Goal: Information Seeking & Learning: Check status

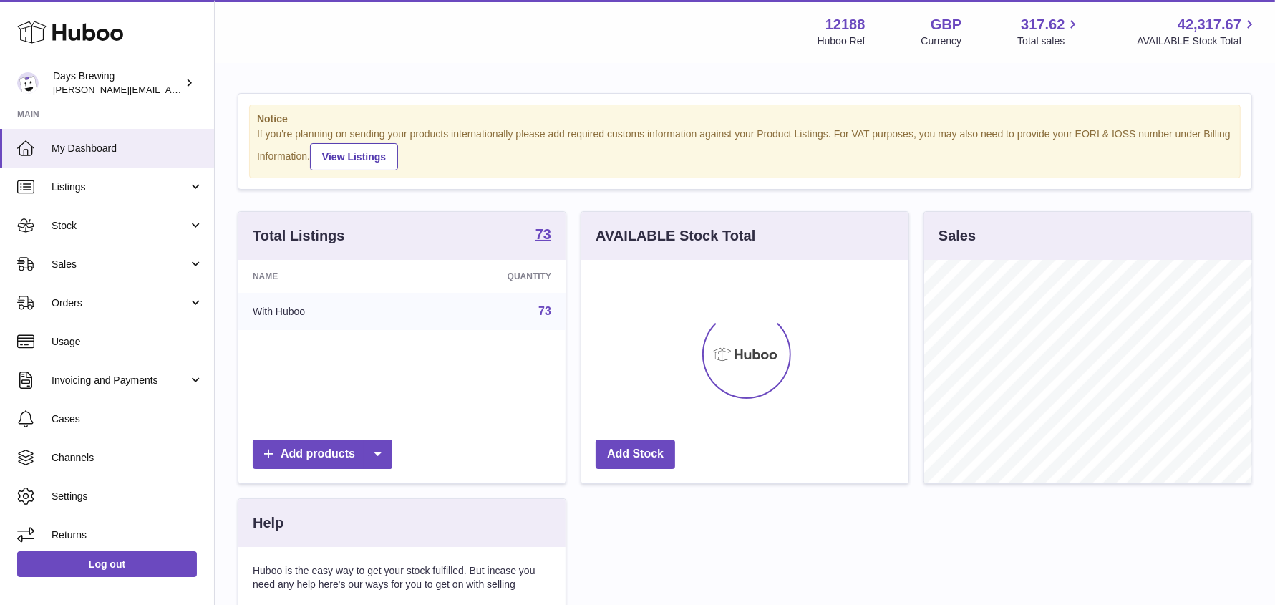
scroll to position [223, 327]
click at [62, 227] on span "Stock" at bounding box center [120, 226] width 137 height 14
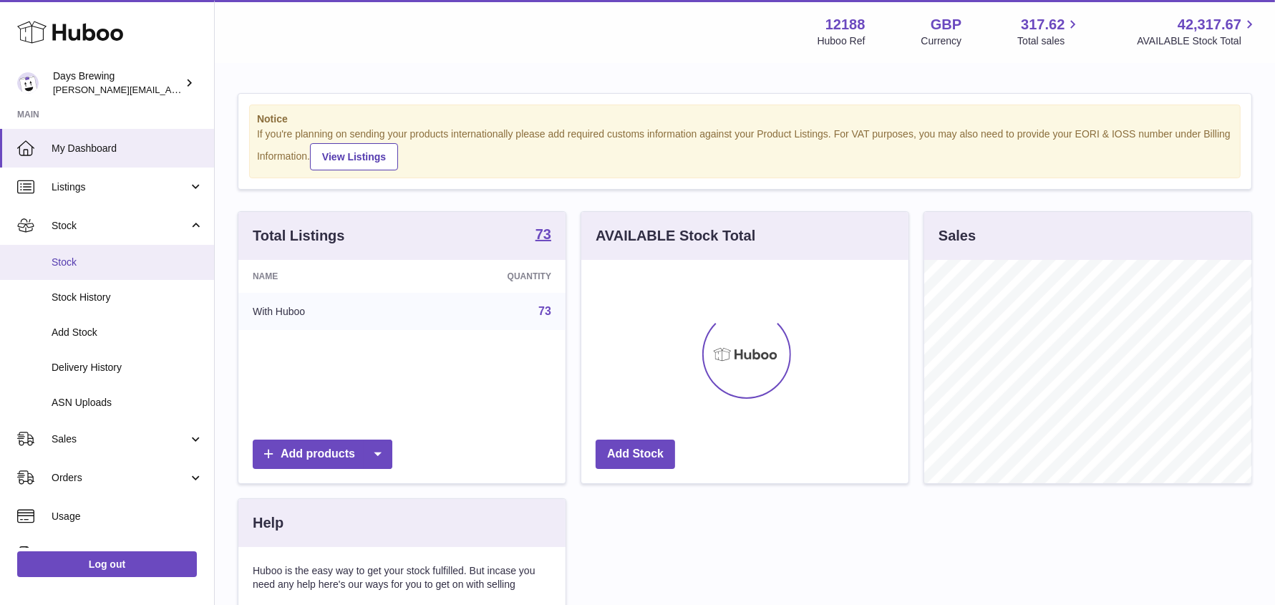
click at [66, 263] on span "Stock" at bounding box center [128, 263] width 152 height 14
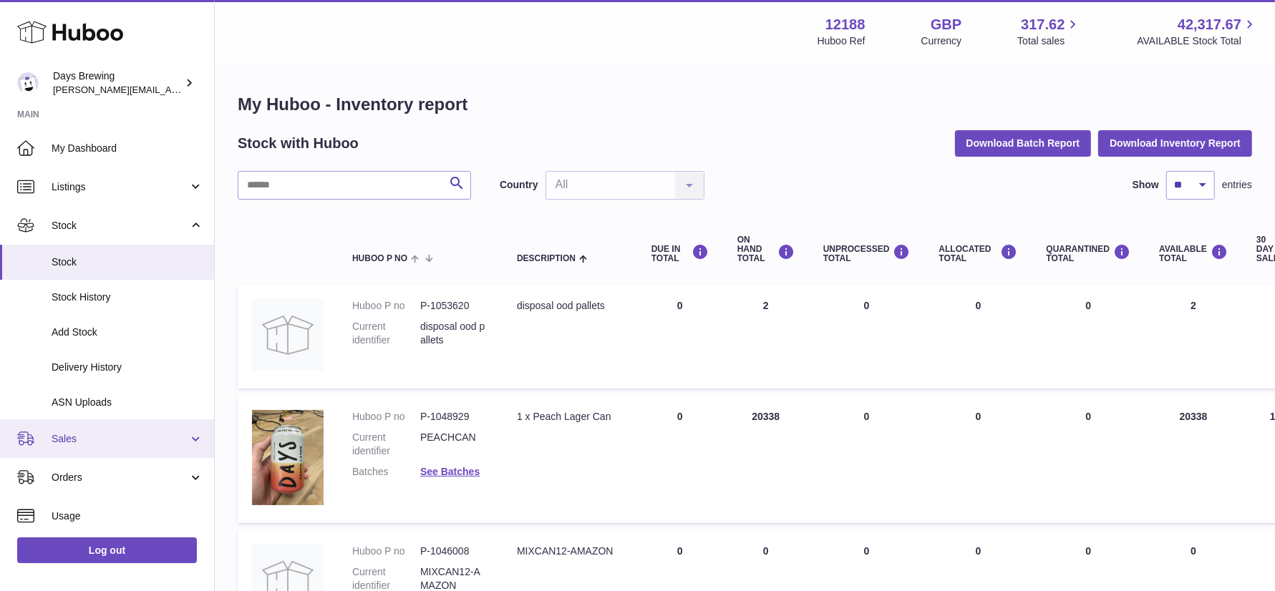
click at [50, 433] on link "Sales" at bounding box center [107, 439] width 214 height 39
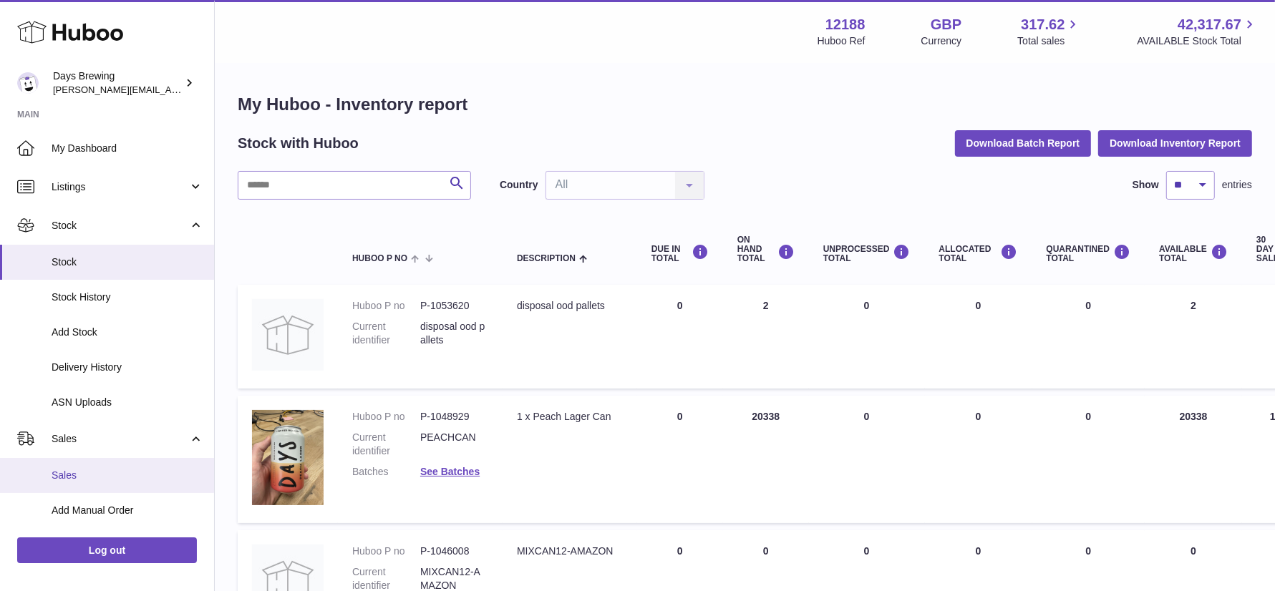
click at [59, 480] on span "Sales" at bounding box center [128, 476] width 152 height 14
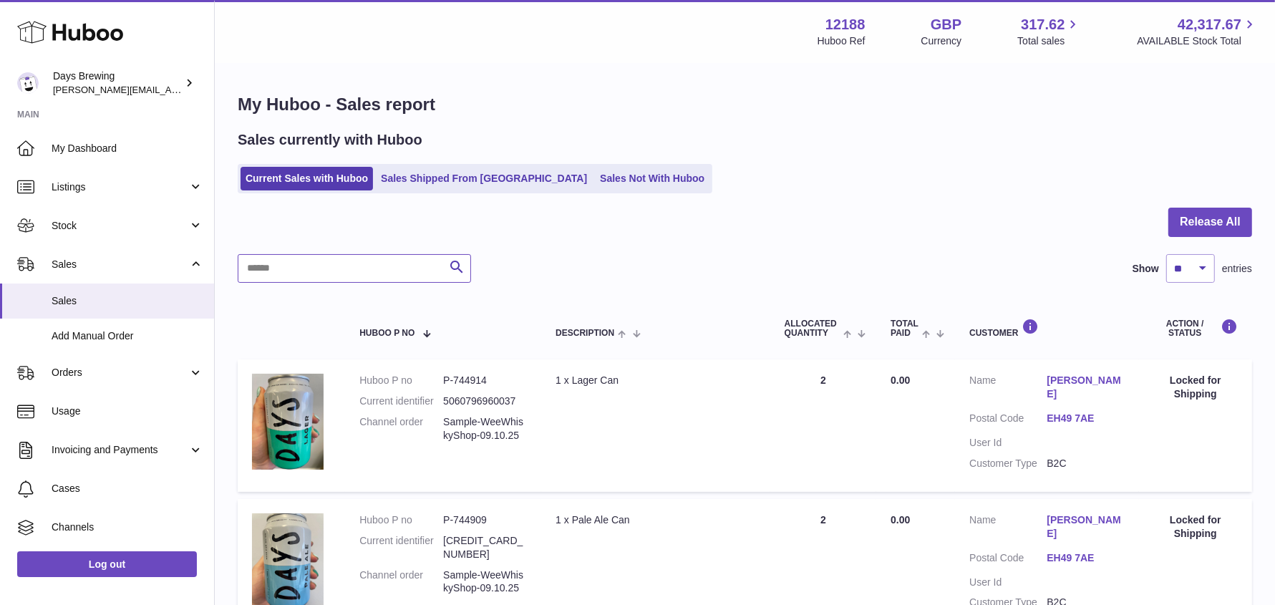
click at [354, 266] on input "text" at bounding box center [354, 268] width 233 height 29
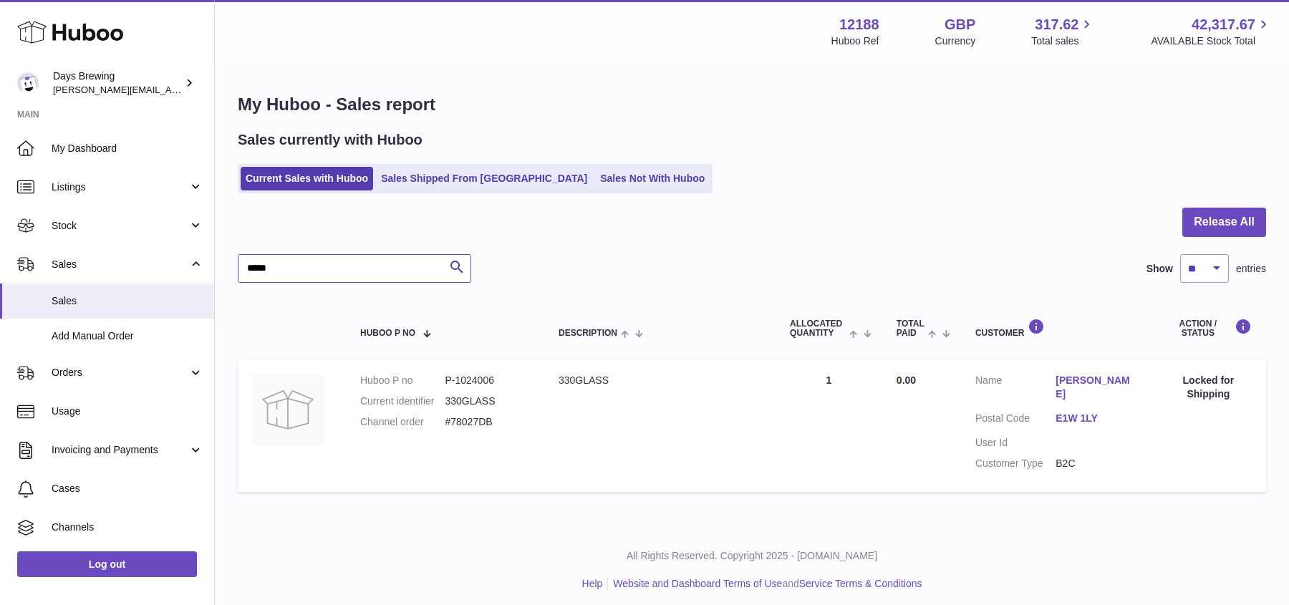
click at [362, 270] on input "*****" at bounding box center [354, 268] width 233 height 29
type input "*"
type input "***"
click at [457, 171] on link "Sales Shipped From Huboo" at bounding box center [484, 179] width 216 height 24
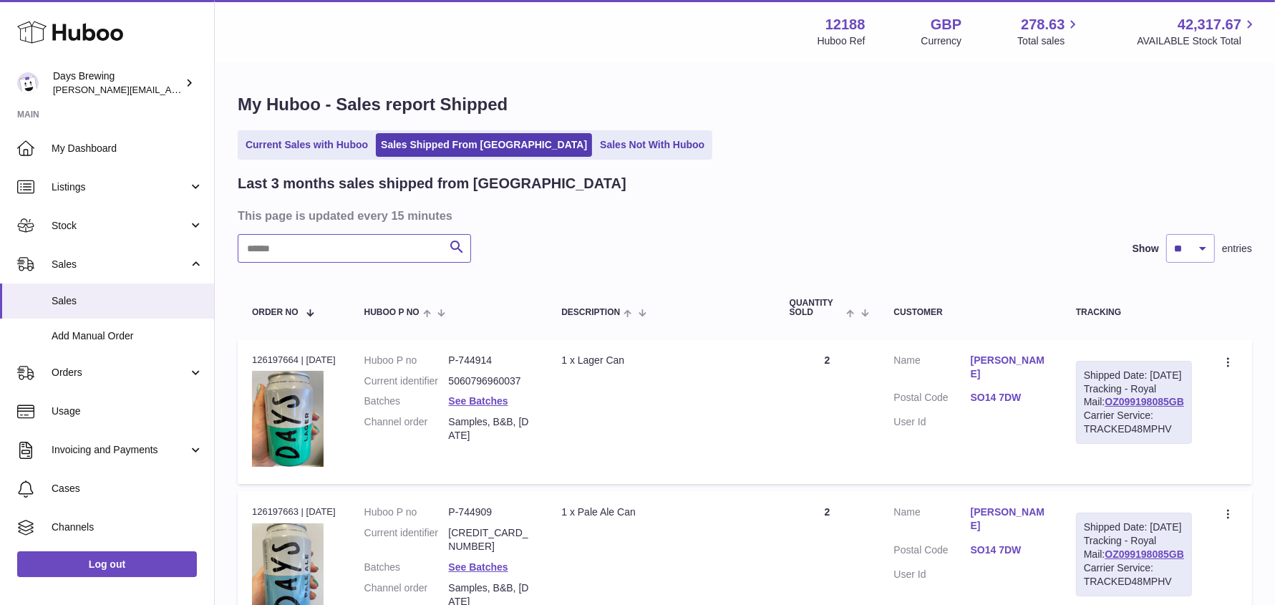
click at [397, 253] on input "text" at bounding box center [354, 248] width 233 height 29
type input "***"
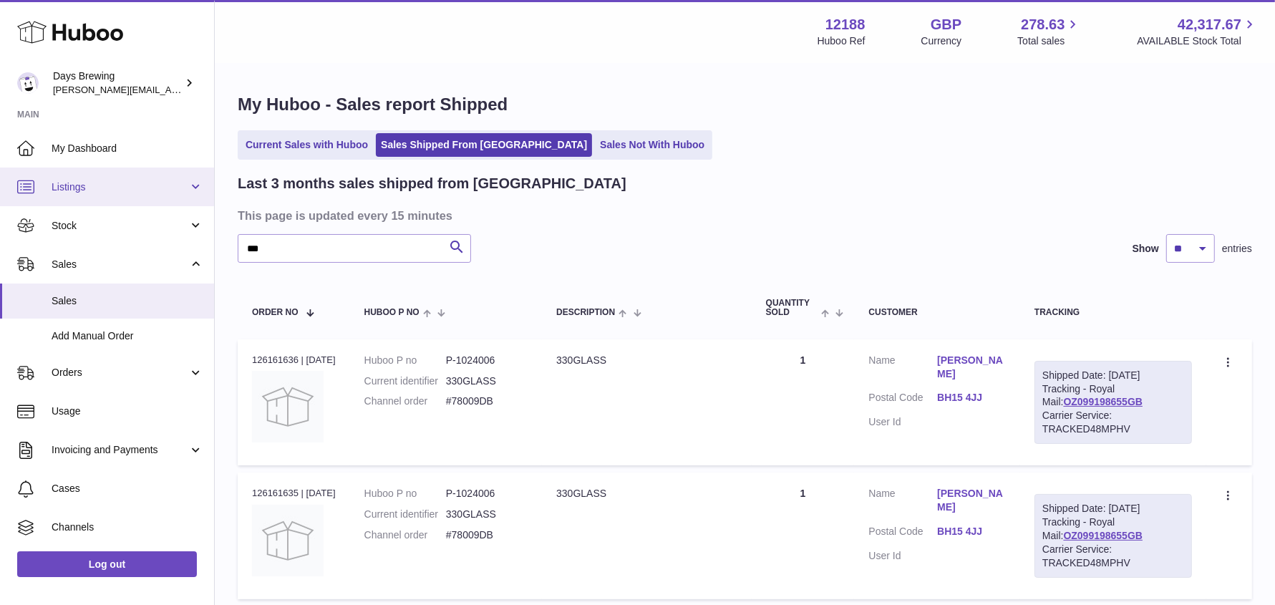
click at [64, 178] on link "Listings" at bounding box center [107, 187] width 214 height 39
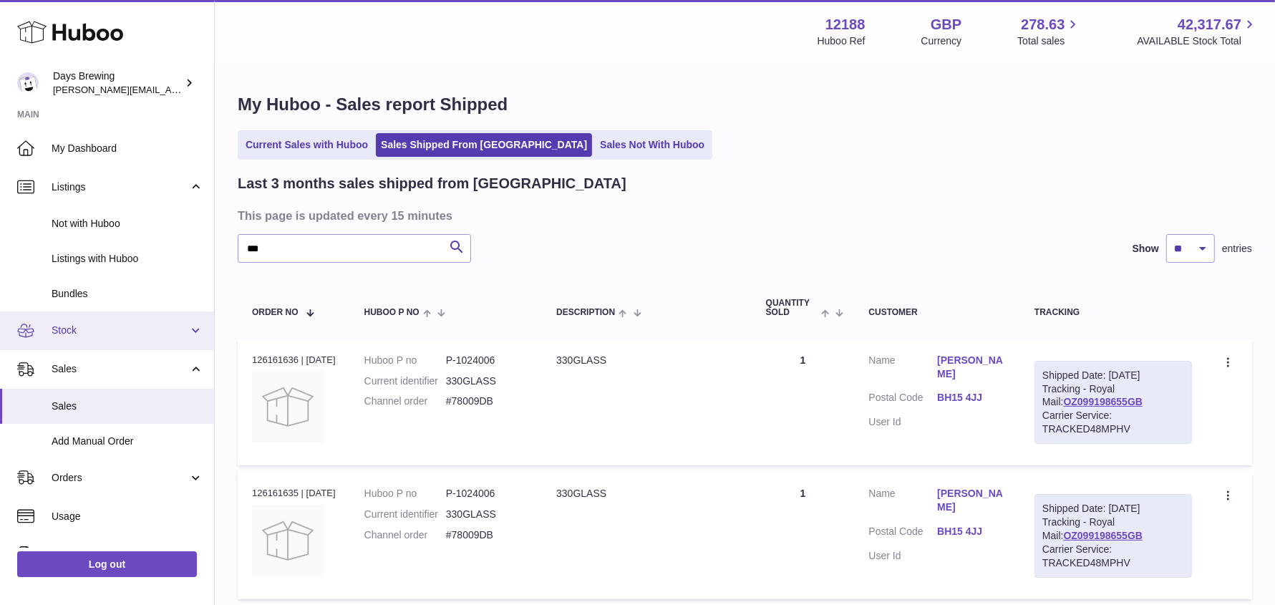
click at [87, 315] on link "Stock" at bounding box center [107, 330] width 214 height 39
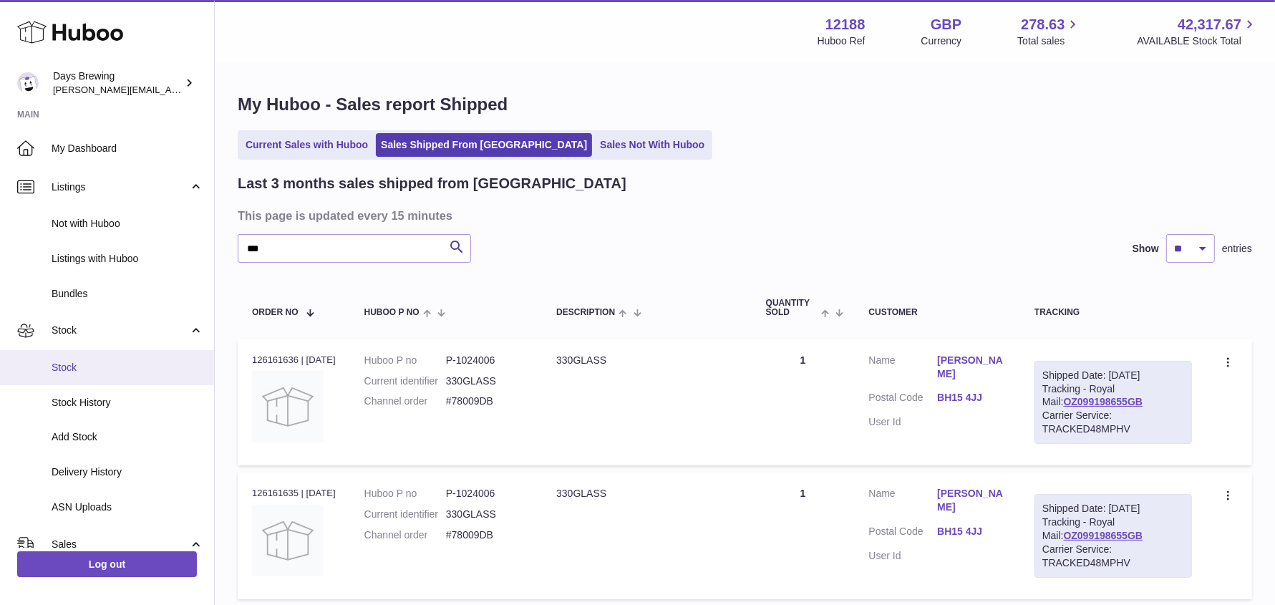
click at [89, 368] on span "Stock" at bounding box center [128, 368] width 152 height 14
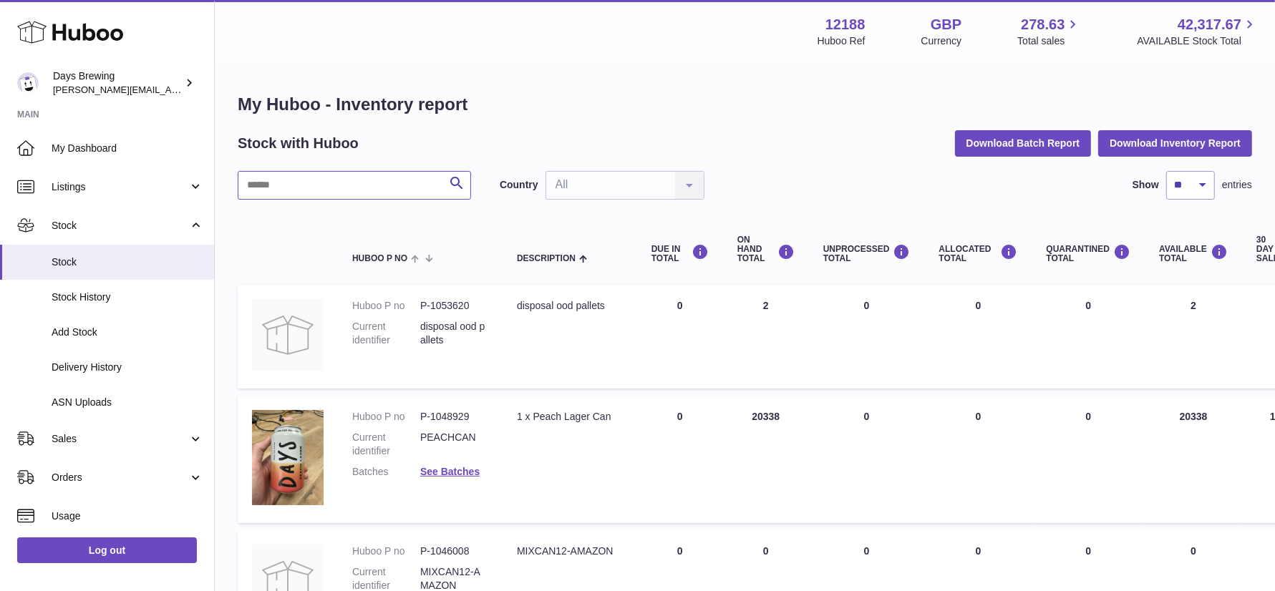
click at [343, 175] on input "text" at bounding box center [354, 185] width 233 height 29
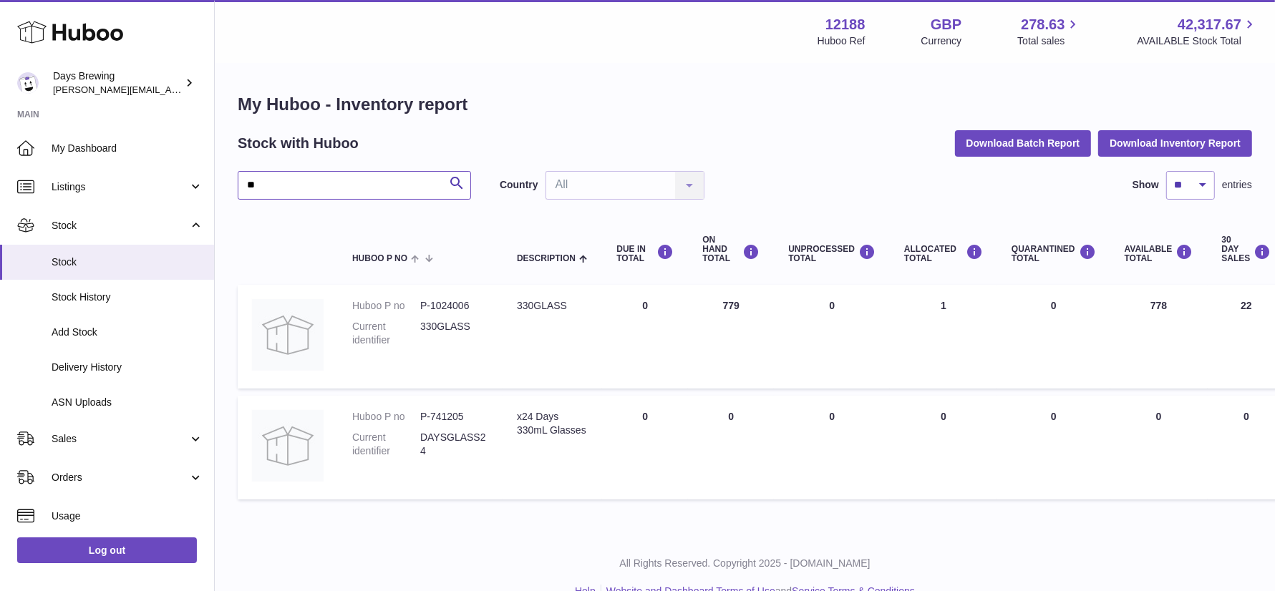
type input "*"
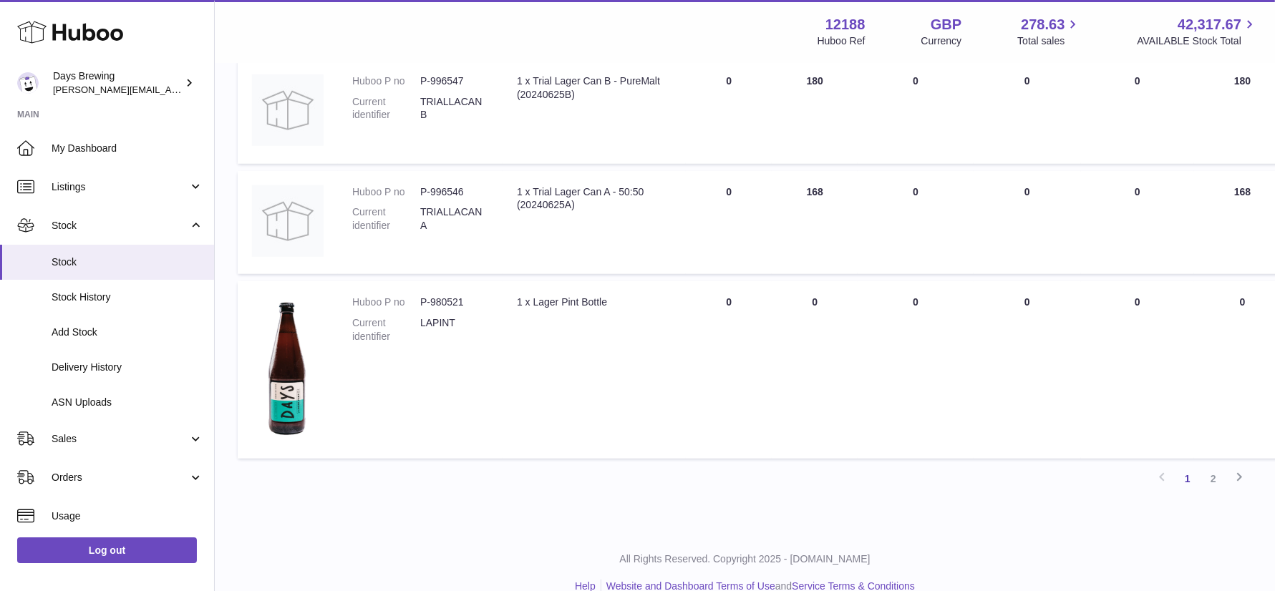
scroll to position [1050, 0]
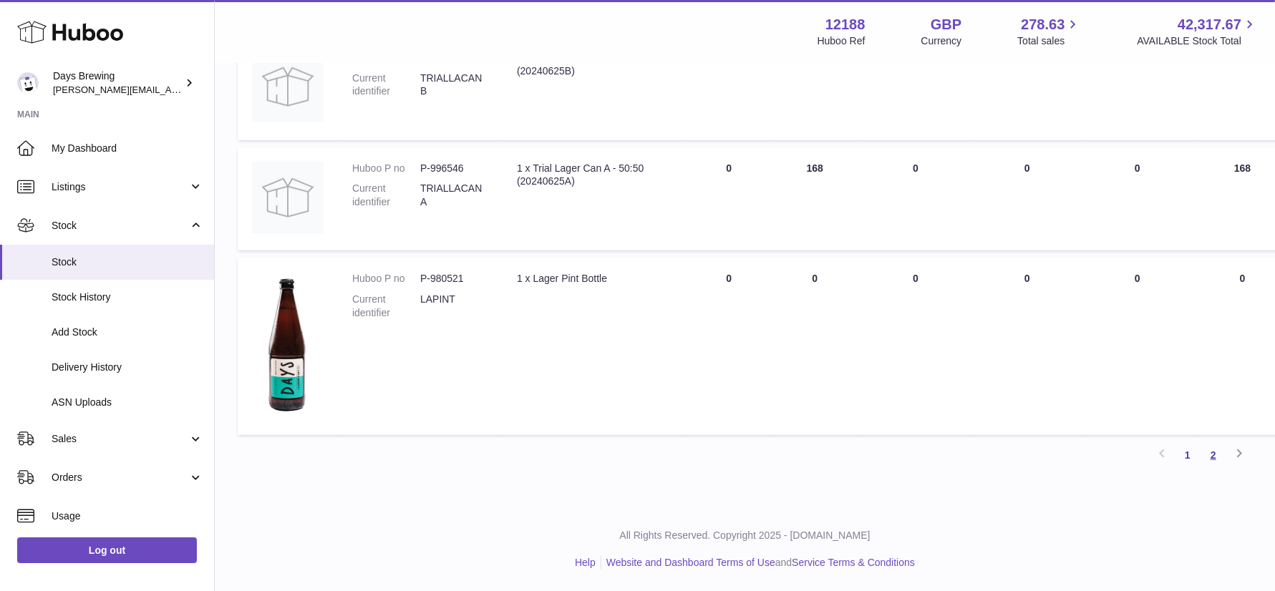
click at [1214, 453] on link "2" at bounding box center [1214, 455] width 26 height 26
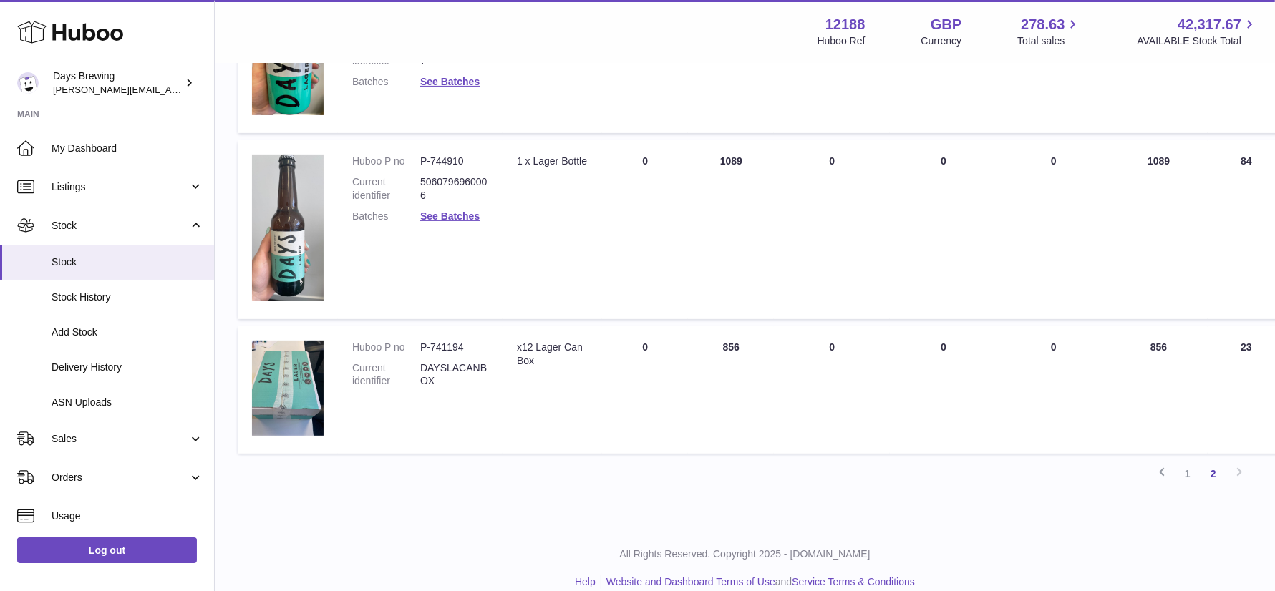
scroll to position [407, 0]
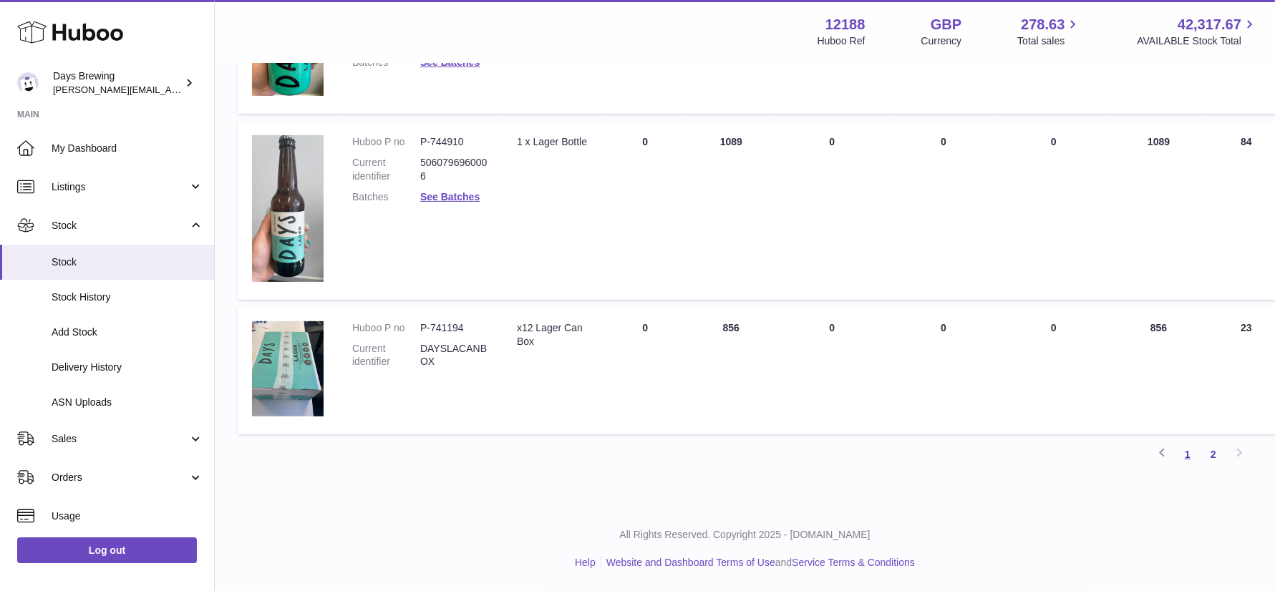
click at [1184, 455] on link "1" at bounding box center [1188, 455] width 26 height 26
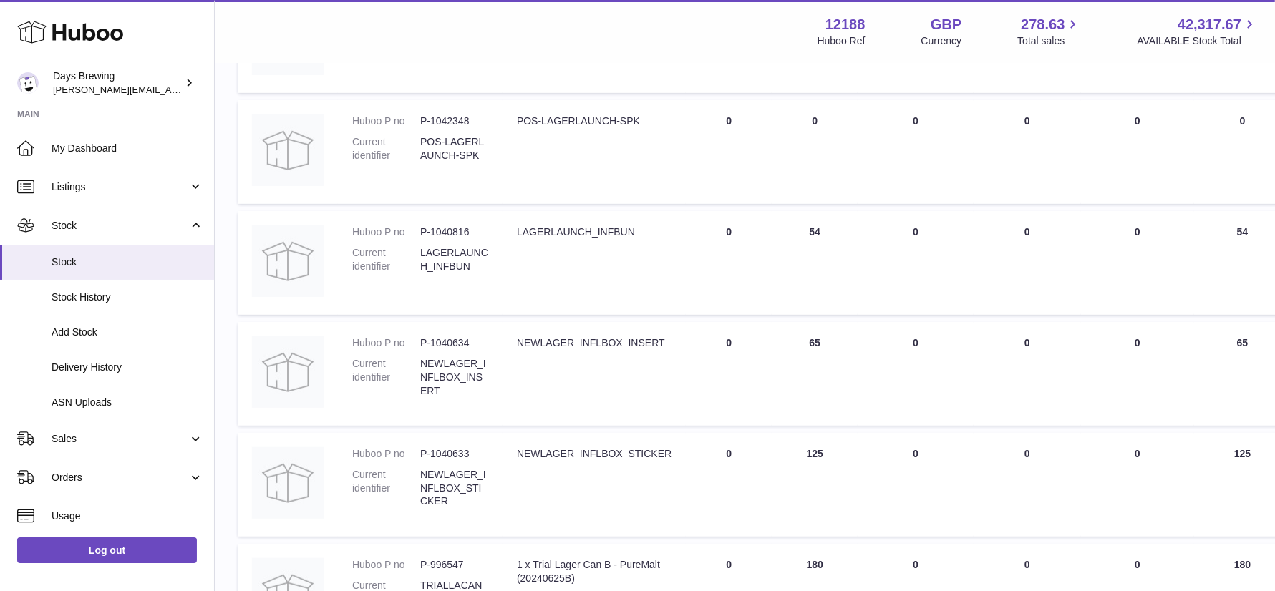
scroll to position [1050, 0]
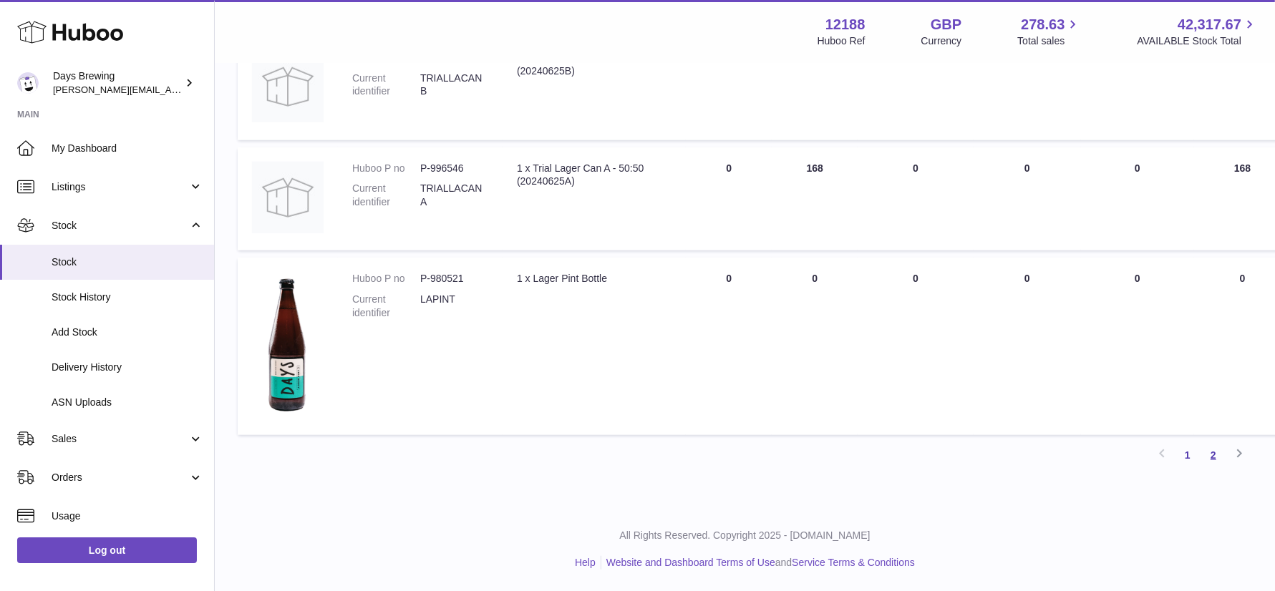
click at [1216, 457] on link "2" at bounding box center [1214, 455] width 26 height 26
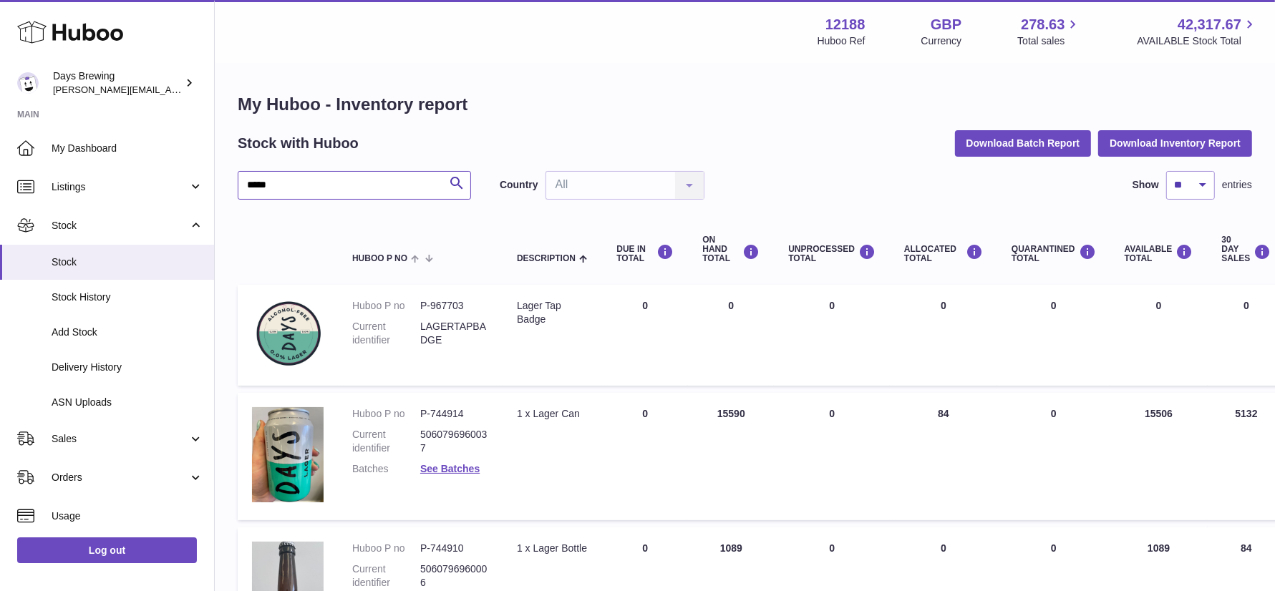
drag, startPoint x: 301, startPoint y: 183, endPoint x: 215, endPoint y: 185, distance: 86.6
click at [215, 185] on div "My Huboo - Inventory report Stock with Huboo Download Batch Report Download Inv…" at bounding box center [745, 488] width 1060 height 849
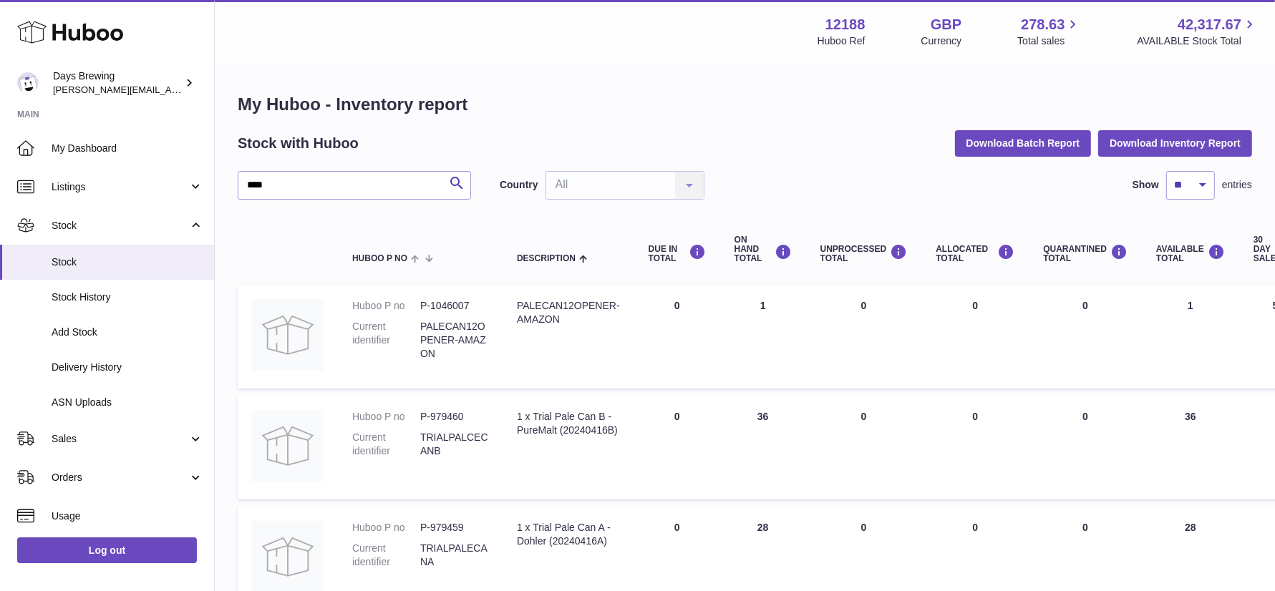
click at [848, 301] on td "UNPROCESSED Total 0" at bounding box center [864, 337] width 116 height 104
drag, startPoint x: 291, startPoint y: 179, endPoint x: 241, endPoint y: 179, distance: 50.1
click at [241, 179] on input "****" at bounding box center [354, 185] width 233 height 29
drag, startPoint x: 275, startPoint y: 193, endPoint x: 228, endPoint y: 193, distance: 47.3
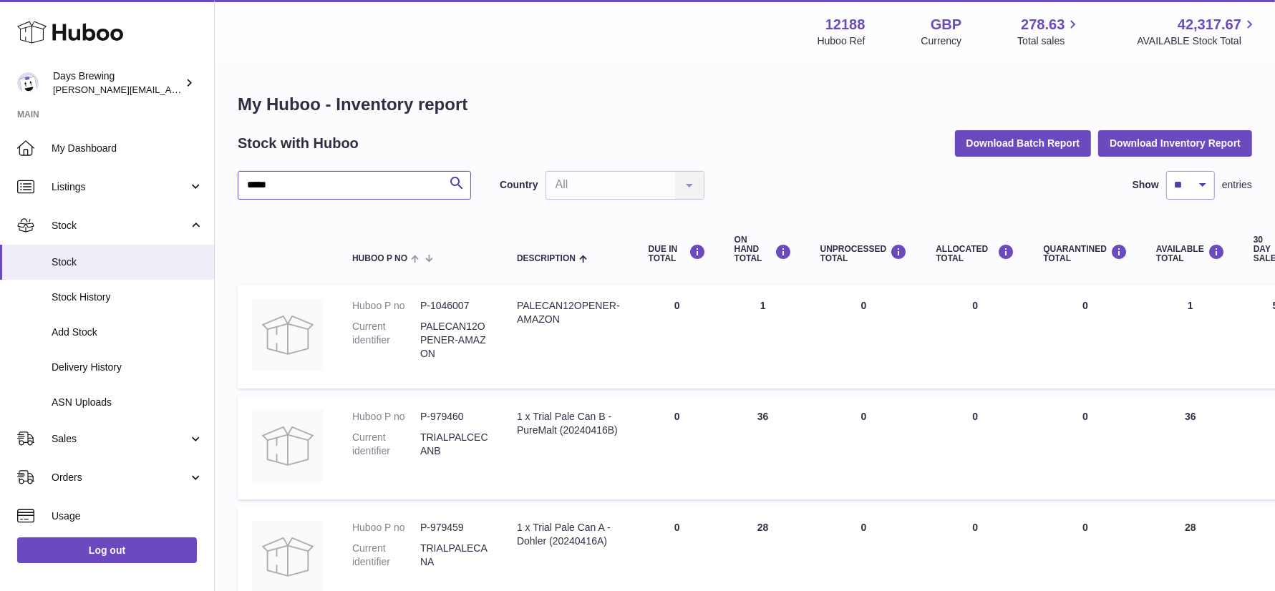
type input "*****"
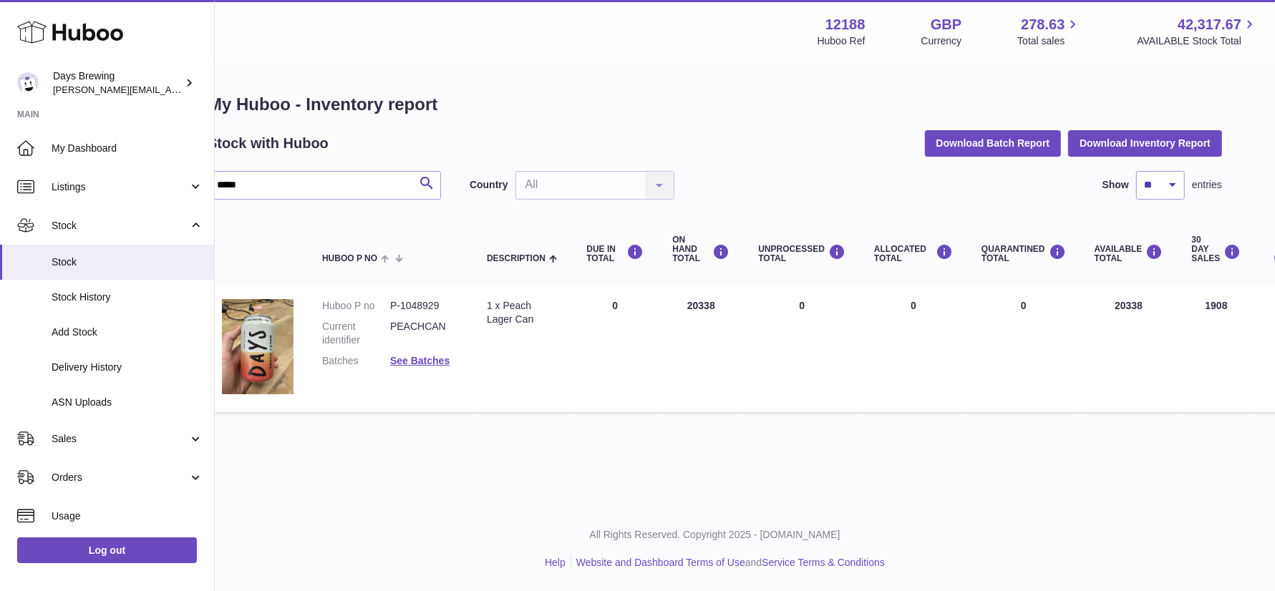
scroll to position [0, 26]
